Goal: Browse casually: Explore the website without a specific task or goal

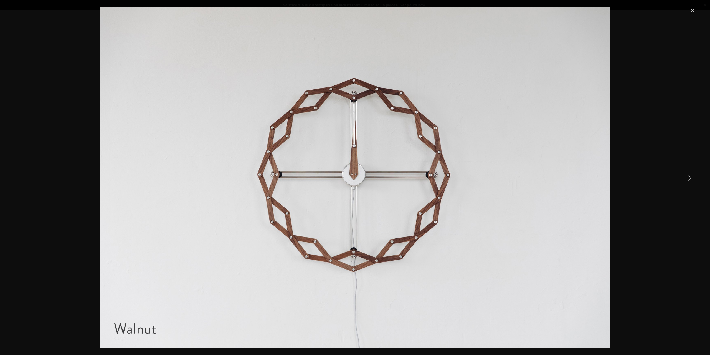
click at [694, 10] on link "Close" at bounding box center [693, 10] width 7 height 7
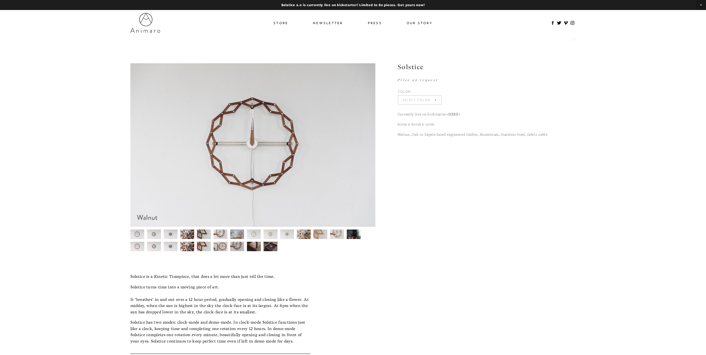
click at [136, 235] on img at bounding box center [137, 234] width 14 height 9
click at [298, 177] on img at bounding box center [252, 144] width 245 height 163
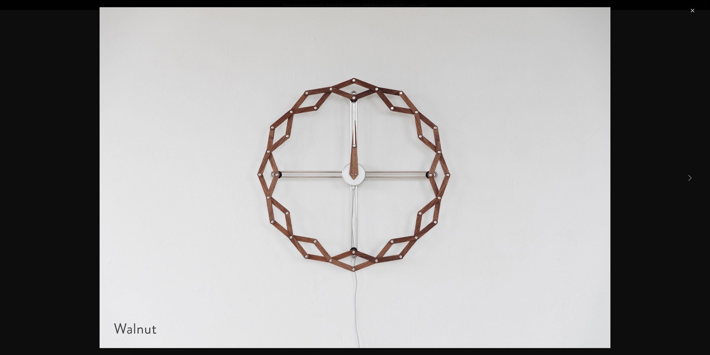
click at [690, 174] on link "Next Item" at bounding box center [690, 178] width 12 height 12
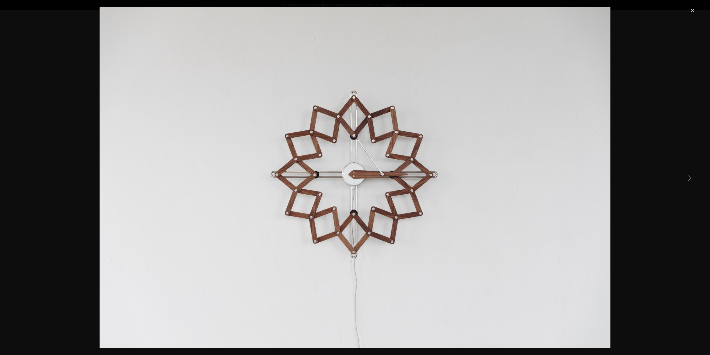
click at [690, 174] on link "Next Item" at bounding box center [690, 178] width 12 height 12
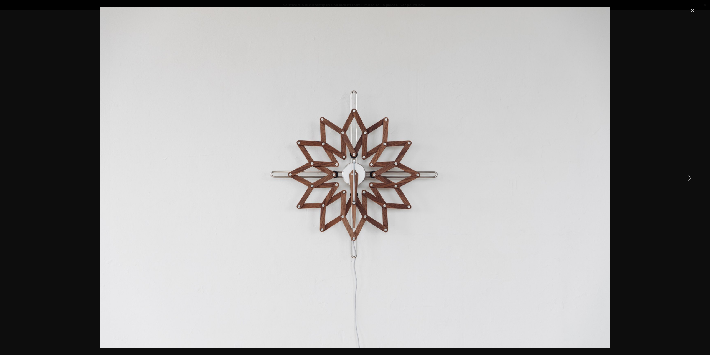
click at [690, 174] on link "Next Item" at bounding box center [690, 178] width 12 height 12
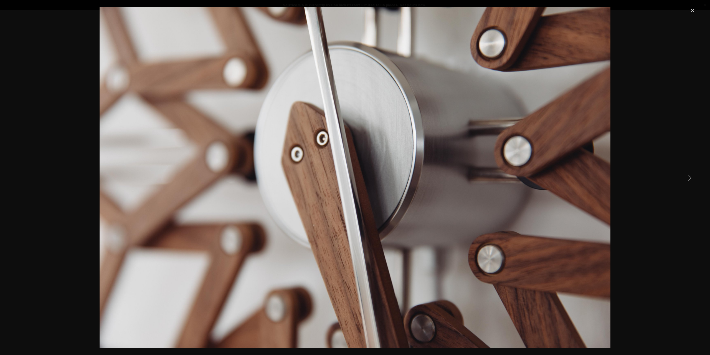
click at [690, 174] on link "Next Item" at bounding box center [690, 178] width 12 height 12
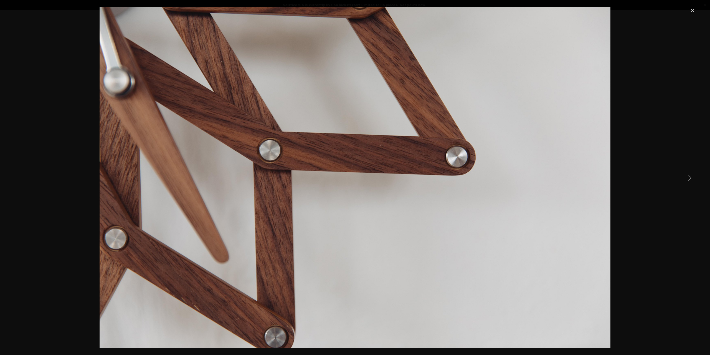
click at [690, 174] on link "Next Item" at bounding box center [690, 178] width 12 height 12
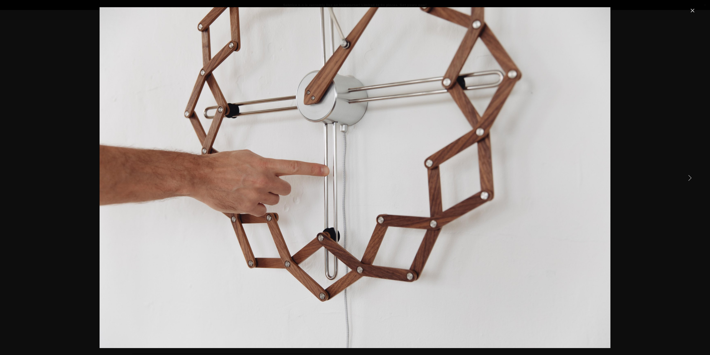
click at [690, 174] on link "Next Item" at bounding box center [690, 178] width 12 height 12
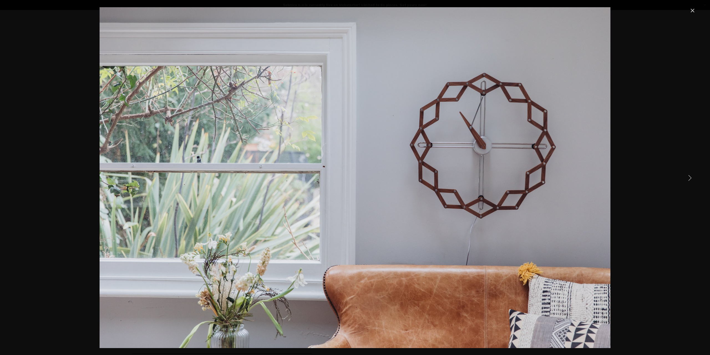
click at [690, 174] on link "Next Item" at bounding box center [690, 178] width 12 height 12
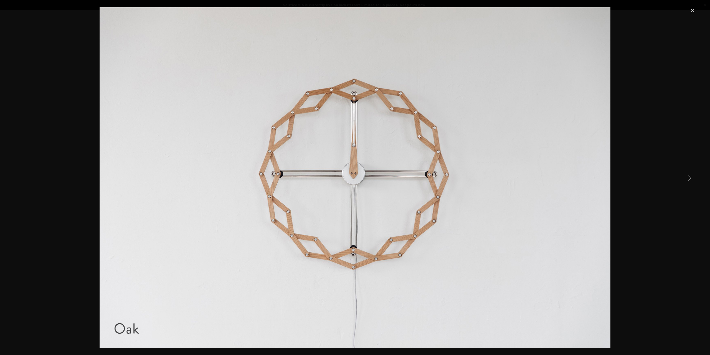
click at [690, 174] on link "Next Item" at bounding box center [690, 178] width 12 height 12
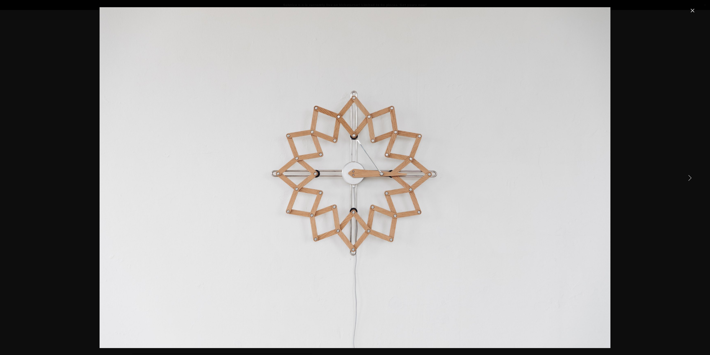
click at [690, 174] on link "Next Item" at bounding box center [690, 178] width 12 height 12
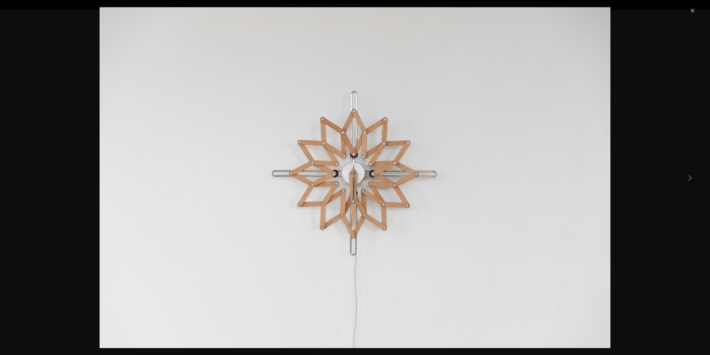
click at [690, 174] on link "Next Item" at bounding box center [690, 178] width 12 height 12
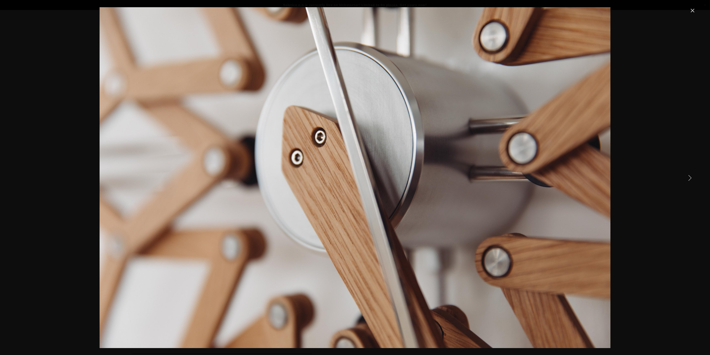
click at [690, 174] on link "Next Item" at bounding box center [690, 178] width 12 height 12
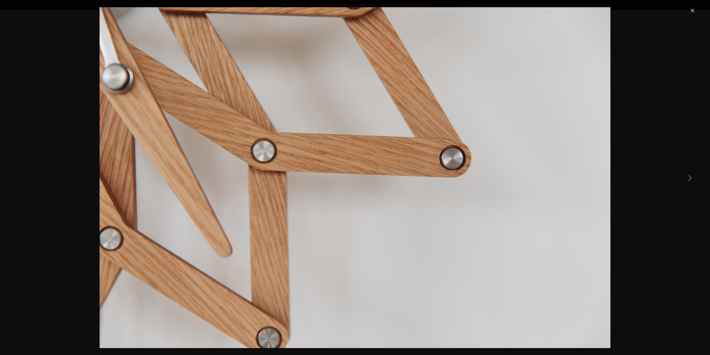
click at [690, 174] on link "Next Item" at bounding box center [690, 178] width 12 height 12
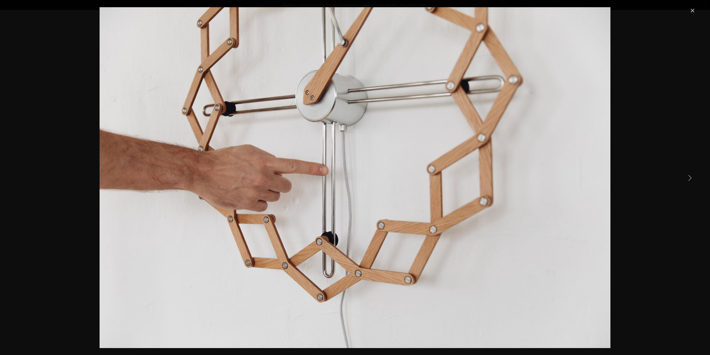
click at [690, 174] on link "Next Item" at bounding box center [690, 178] width 12 height 12
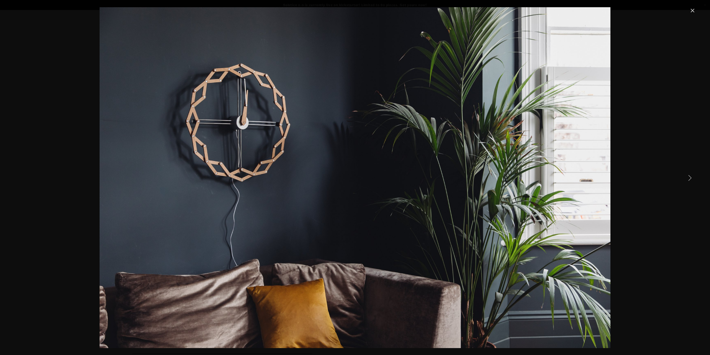
click at [690, 174] on link "Next Item" at bounding box center [690, 178] width 12 height 12
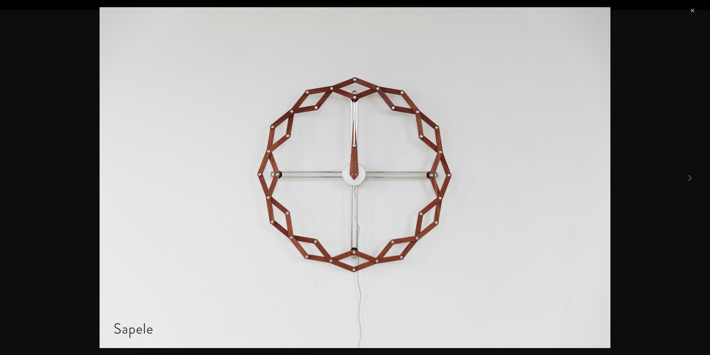
click at [690, 174] on link "Next Item" at bounding box center [690, 178] width 12 height 12
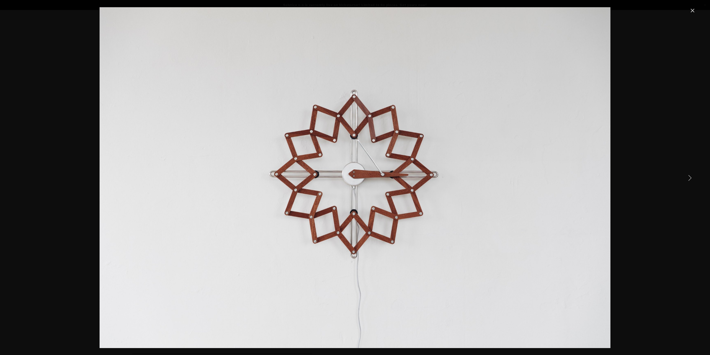
click at [690, 174] on link "Next Item" at bounding box center [690, 178] width 12 height 12
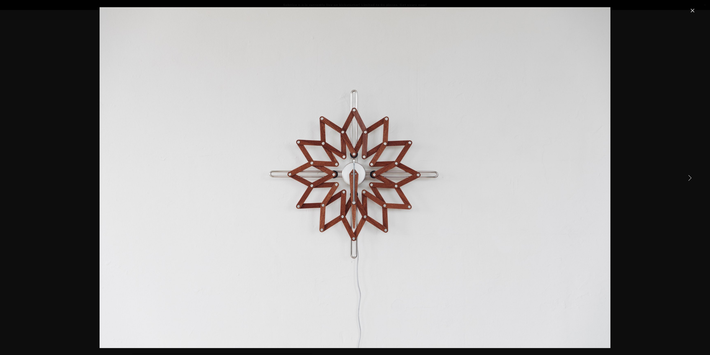
click at [690, 174] on link "Next Item" at bounding box center [690, 178] width 12 height 12
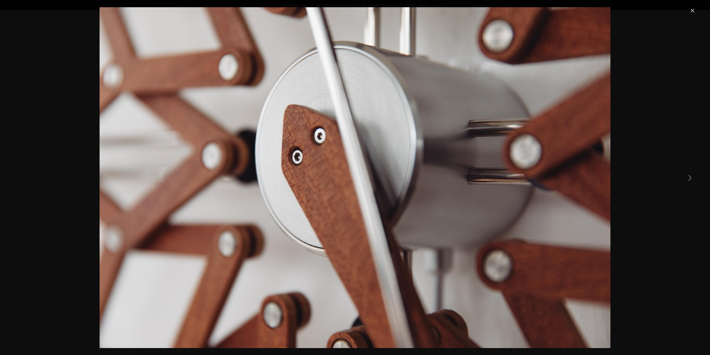
click at [690, 174] on link "Next Item" at bounding box center [690, 178] width 12 height 12
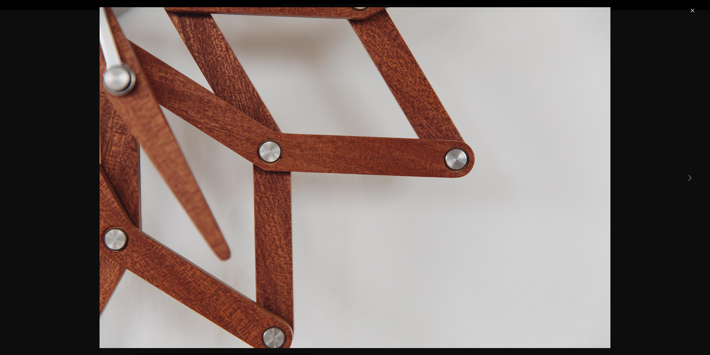
click at [690, 174] on link "Next Item" at bounding box center [690, 178] width 12 height 12
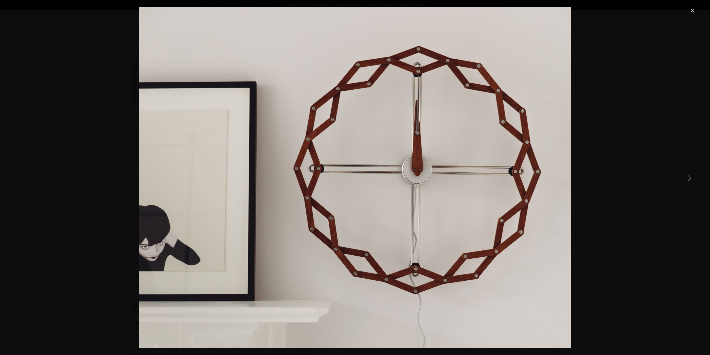
click at [690, 174] on link "Next Item" at bounding box center [690, 178] width 12 height 12
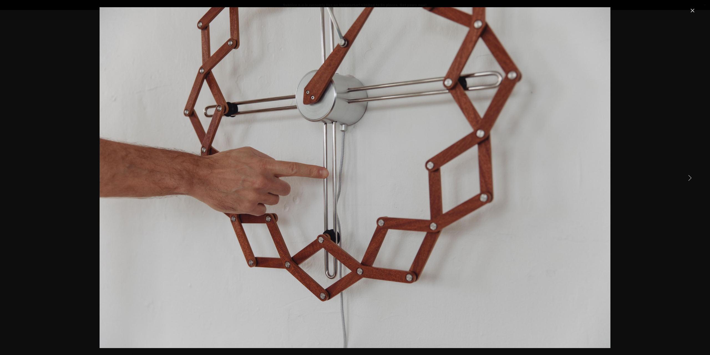
click at [690, 174] on link "Next Item" at bounding box center [690, 178] width 12 height 12
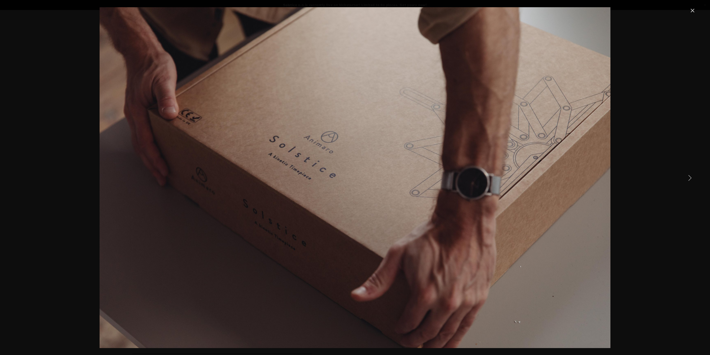
click at [690, 174] on link "Next Item" at bounding box center [690, 178] width 12 height 12
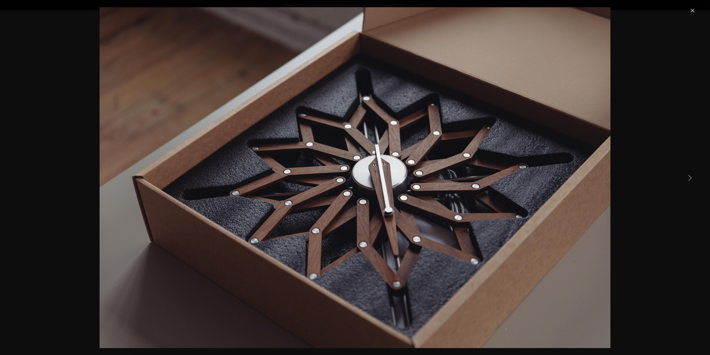
click at [690, 174] on link "Next Item" at bounding box center [690, 178] width 12 height 12
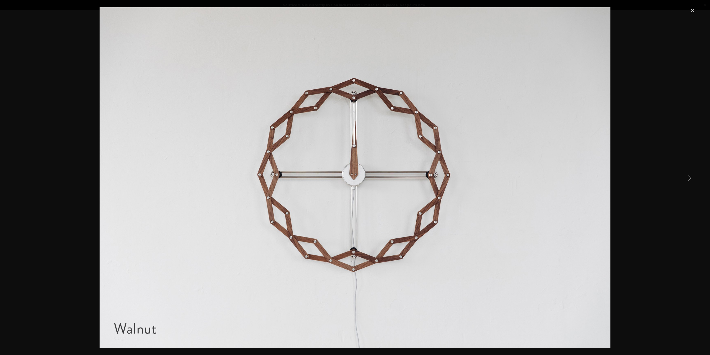
click at [689, 174] on link "Next Item" at bounding box center [690, 178] width 12 height 12
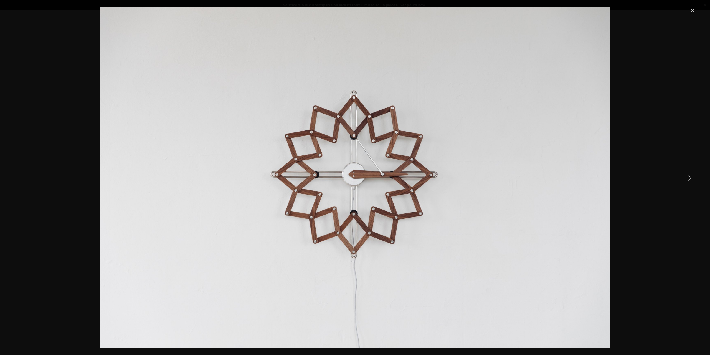
click at [689, 174] on link "Next Item" at bounding box center [690, 178] width 12 height 12
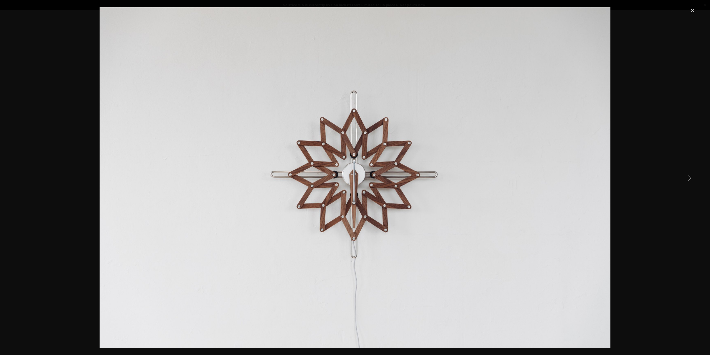
click at [689, 174] on link "Next Item" at bounding box center [690, 178] width 12 height 12
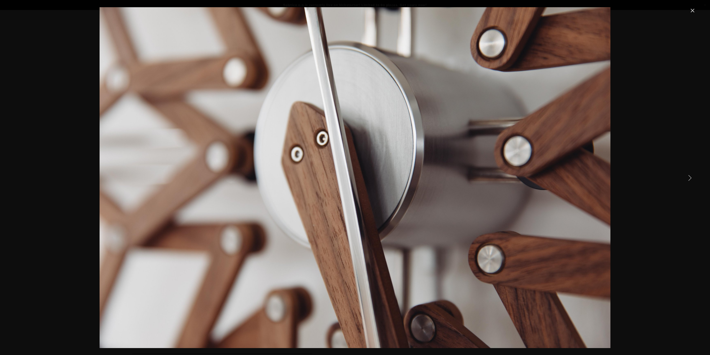
click at [696, 10] on link "Close" at bounding box center [693, 10] width 7 height 7
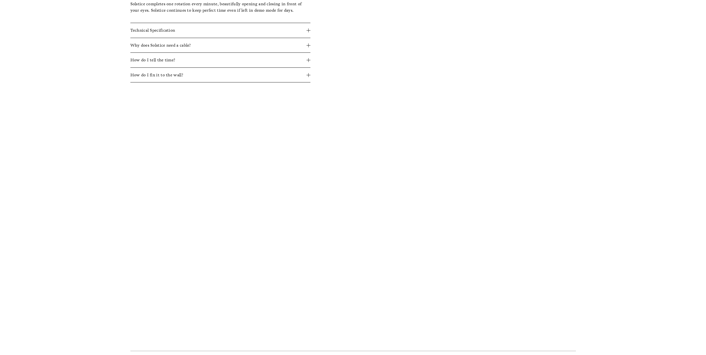
scroll to position [333, 0]
